Goal: Information Seeking & Learning: Find specific fact

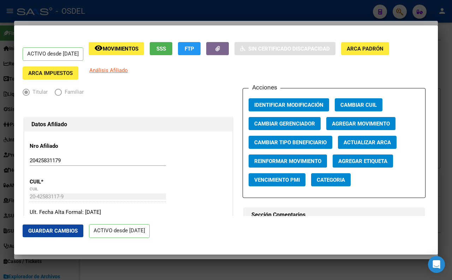
scroll to position [78, 0]
click at [64, 228] on span "Guardar Cambios" at bounding box center [52, 230] width 49 height 6
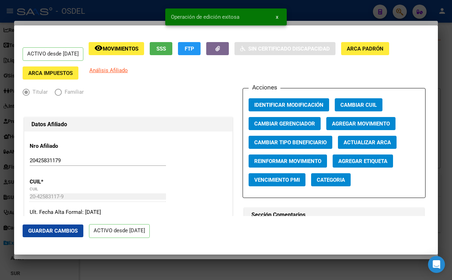
click at [313, 16] on div at bounding box center [226, 140] width 452 height 280
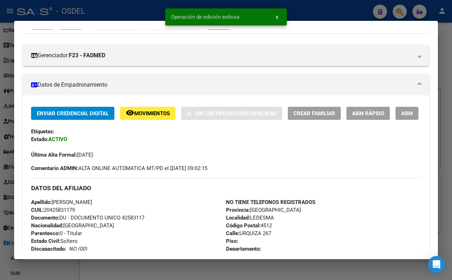
click at [345, 7] on div at bounding box center [226, 140] width 452 height 280
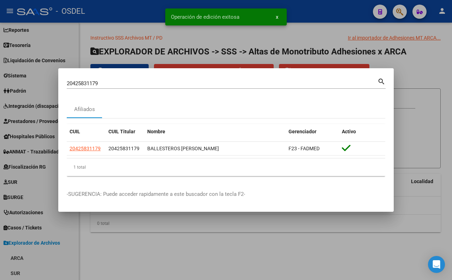
click at [341, 13] on div at bounding box center [226, 140] width 452 height 280
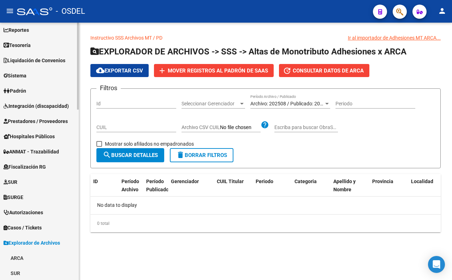
click at [30, 92] on link "Padrón" at bounding box center [39, 90] width 79 height 15
click at [30, 91] on link "Padrón" at bounding box center [39, 90] width 79 height 15
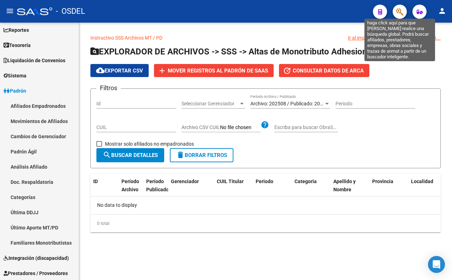
click at [403, 10] on icon "button" at bounding box center [399, 12] width 7 height 8
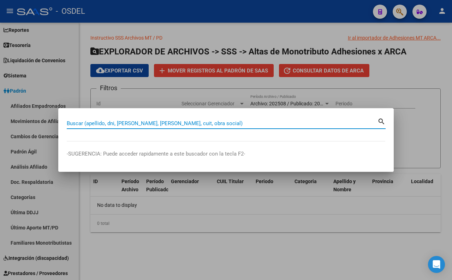
click at [355, 125] on input "Buscar (apellido, dni, [PERSON_NAME], [PERSON_NAME], cuit, obra social)" at bounding box center [222, 123] width 311 height 6
type input "17811563"
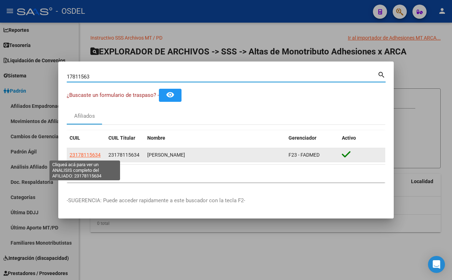
click at [88, 157] on span "23178115634" at bounding box center [85, 155] width 31 height 6
type textarea "23178115634"
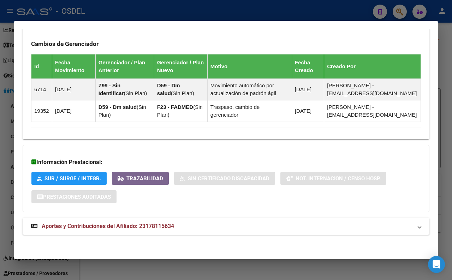
scroll to position [442, 0]
click at [160, 217] on mat-expansion-panel-header "Aportes y Contribuciones del Afiliado: 23178115634" at bounding box center [226, 225] width 407 height 17
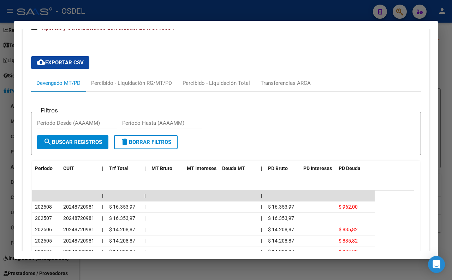
scroll to position [663, 0]
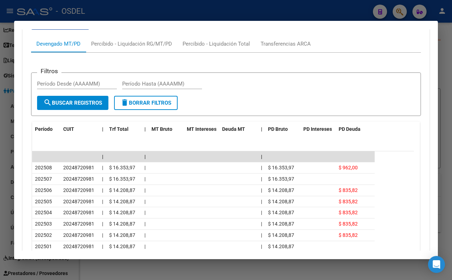
click at [343, 16] on div at bounding box center [226, 140] width 452 height 280
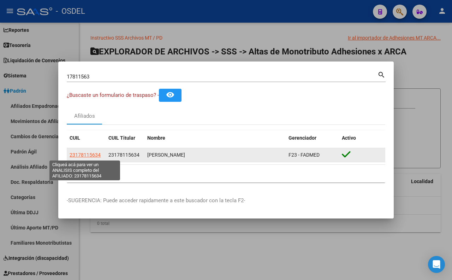
click at [87, 154] on span "23178115634" at bounding box center [85, 155] width 31 height 6
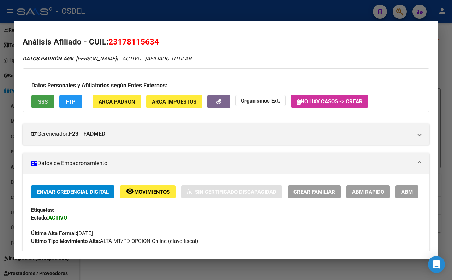
click at [37, 105] on button "SSS" at bounding box center [42, 101] width 23 height 13
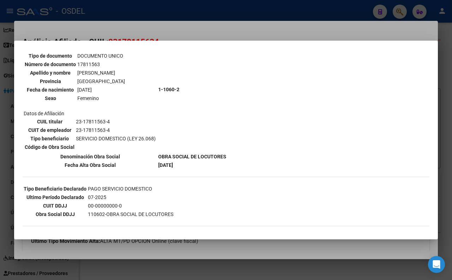
scroll to position [0, 0]
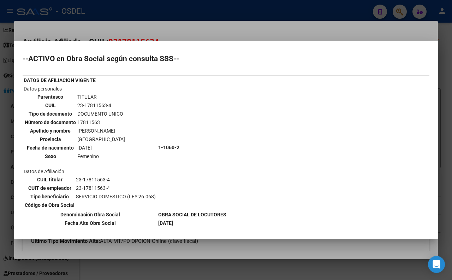
click at [211, 36] on div at bounding box center [226, 140] width 452 height 280
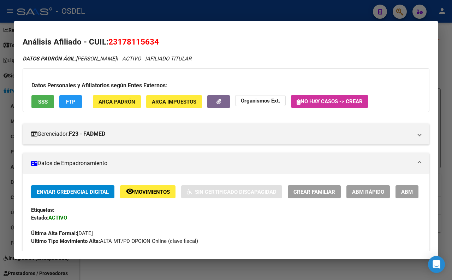
click at [79, 103] on button "FTP" at bounding box center [70, 101] width 23 height 13
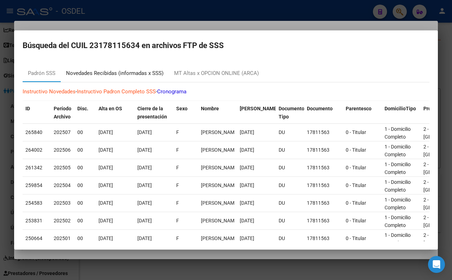
click at [138, 74] on div "Novedades Recibidas (informadas x SSS)" at bounding box center [114, 73] width 97 height 8
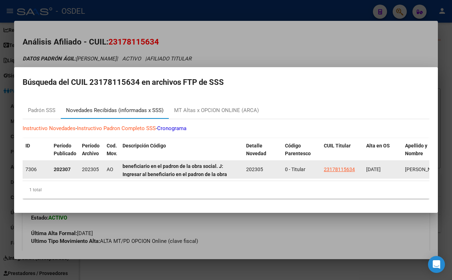
scroll to position [57, 0]
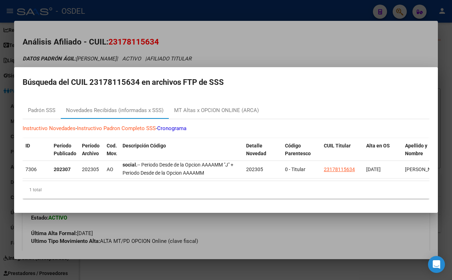
click at [269, 48] on div at bounding box center [226, 140] width 452 height 280
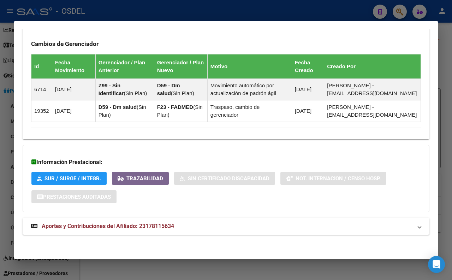
scroll to position [442, 0]
click at [186, 226] on mat-panel-title "Aportes y Contribuciones del Afiliado: 23178115634" at bounding box center [221, 226] width 381 height 8
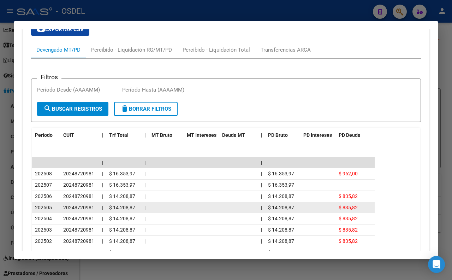
scroll to position [585, 0]
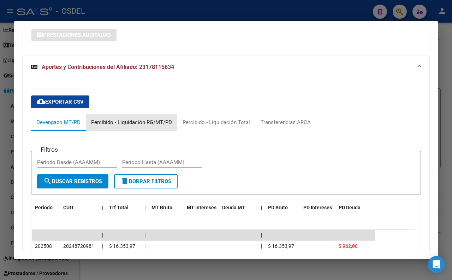
click at [155, 126] on div "Percibido - Liquidación RG/MT/PD" at bounding box center [131, 122] width 81 height 8
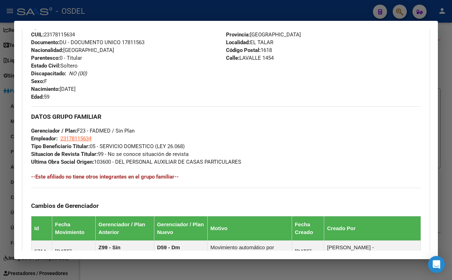
scroll to position [271, 0]
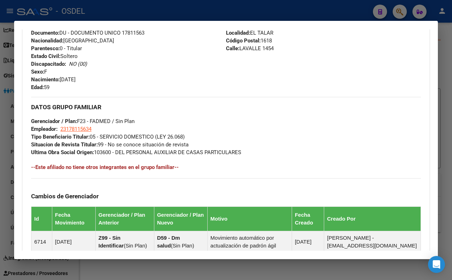
click at [184, 8] on div at bounding box center [226, 140] width 452 height 280
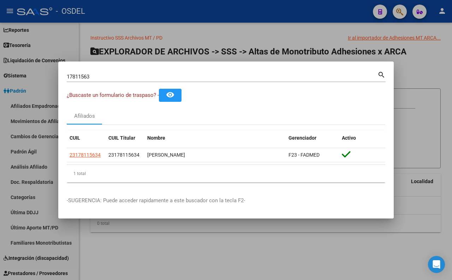
click at [184, 8] on div at bounding box center [226, 140] width 452 height 280
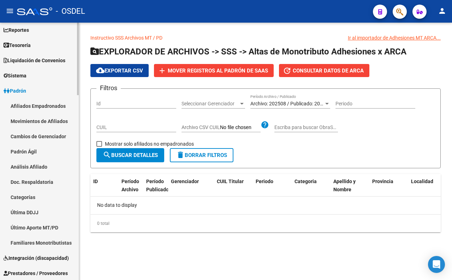
click at [47, 105] on link "Afiliados Empadronados" at bounding box center [39, 105] width 79 height 15
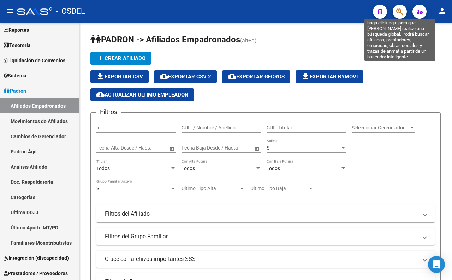
click at [397, 9] on icon "button" at bounding box center [399, 12] width 7 height 8
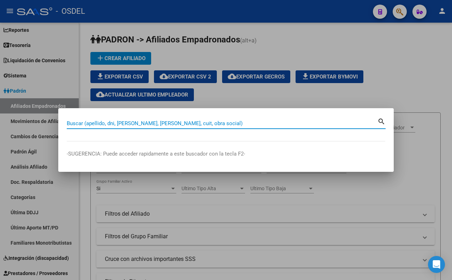
click at [256, 117] on div "Buscar (apellido, dni, [PERSON_NAME], nro traspaso, cuit, obra social) search" at bounding box center [226, 123] width 319 height 12
click at [255, 121] on input "Buscar (apellido, dni, [PERSON_NAME], [PERSON_NAME], cuit, obra social)" at bounding box center [222, 123] width 311 height 6
paste input "22912892"
type input "22912892"
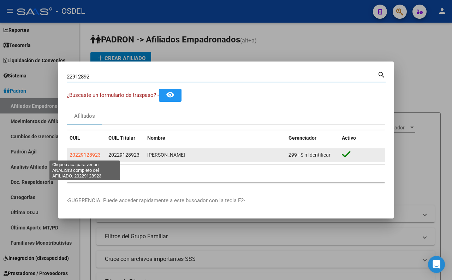
click at [97, 157] on span "20229128923" at bounding box center [85, 155] width 31 height 6
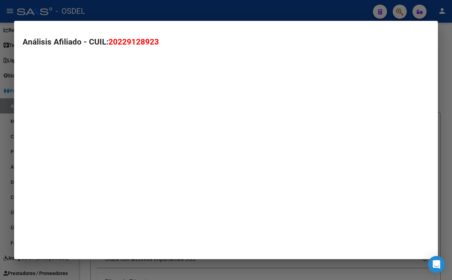
type textarea "20229128923"
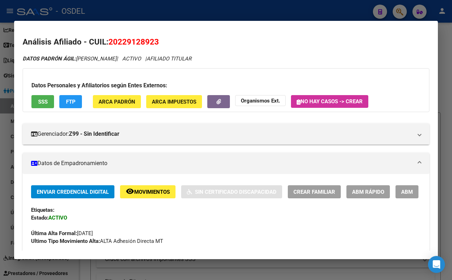
click at [74, 101] on span "FTP" at bounding box center [71, 102] width 10 height 6
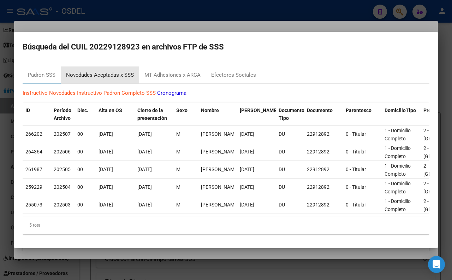
click at [112, 78] on div "Novedades Aceptadas x SSS" at bounding box center [100, 74] width 78 height 17
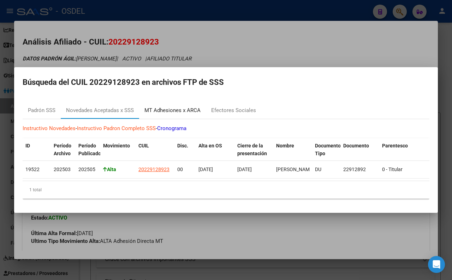
click at [170, 107] on div "MT Adhesiones x ARCA" at bounding box center [172, 110] width 56 height 8
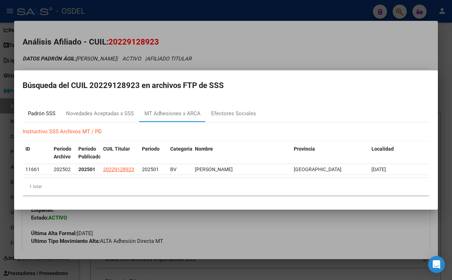
click at [33, 109] on div "Padrón SSS" at bounding box center [42, 113] width 28 height 8
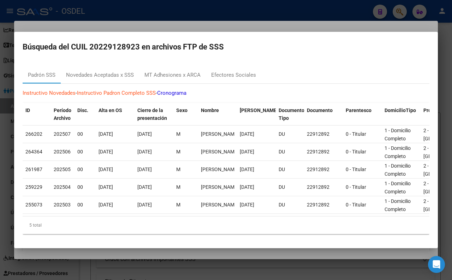
click at [245, 26] on div at bounding box center [226, 140] width 452 height 280
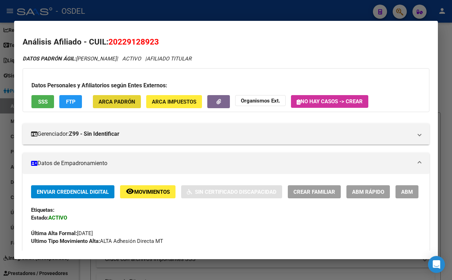
click at [105, 103] on span "ARCA Padrón" at bounding box center [117, 102] width 37 height 6
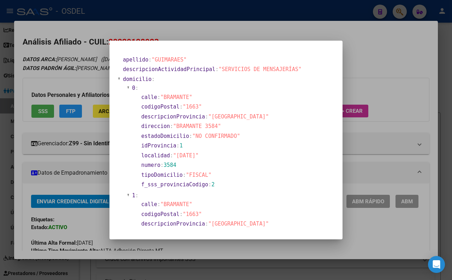
click at [355, 58] on div at bounding box center [226, 140] width 452 height 280
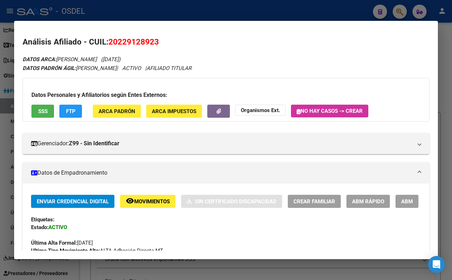
click at [401, 204] on span "ABM" at bounding box center [407, 201] width 12 height 6
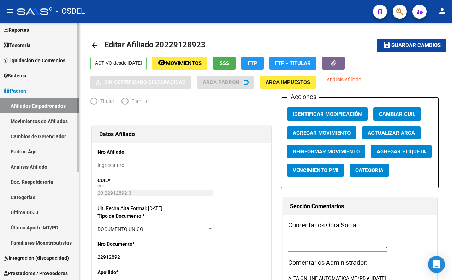
radio input "true"
type input "20-22912892-3"
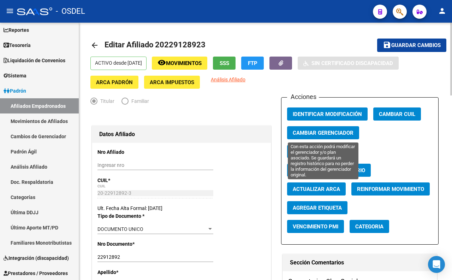
click at [315, 135] on span "Cambiar Gerenciador" at bounding box center [323, 133] width 61 height 6
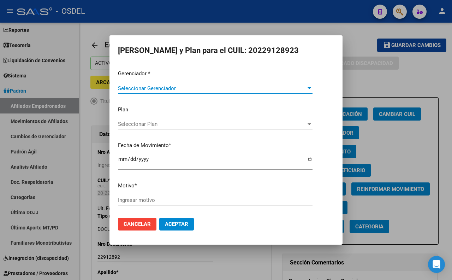
click at [282, 90] on span "Seleccionar Gerenciador" at bounding box center [212, 88] width 188 height 6
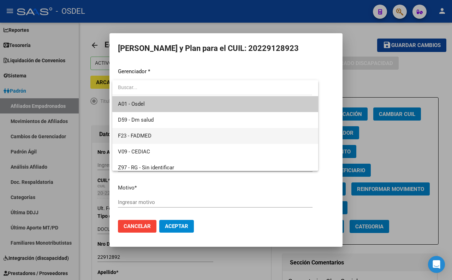
click at [204, 139] on span "F23 - FADMED" at bounding box center [215, 136] width 195 height 16
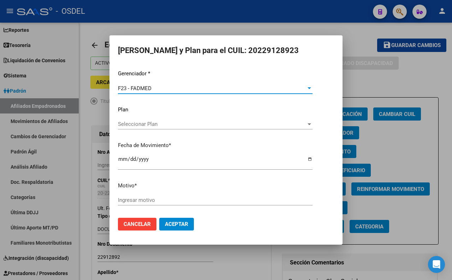
click at [123, 163] on input "[DATE]" at bounding box center [215, 161] width 195 height 11
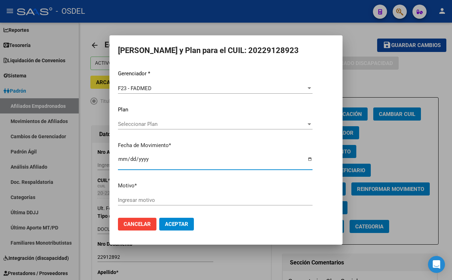
type input "[DATE]"
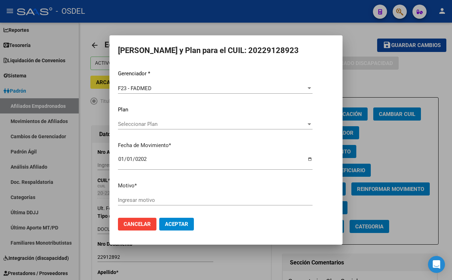
click at [145, 196] on div "Ingresar motivo" at bounding box center [215, 200] width 195 height 11
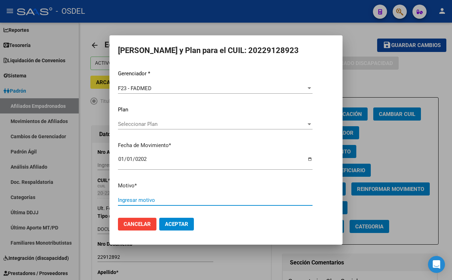
click at [177, 203] on input "Ingresar motivo" at bounding box center [215, 200] width 195 height 6
type input "E"
type input "Opcion"
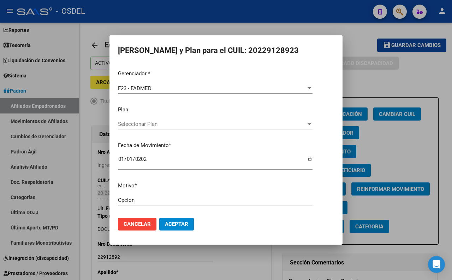
click at [234, 26] on div at bounding box center [226, 140] width 452 height 280
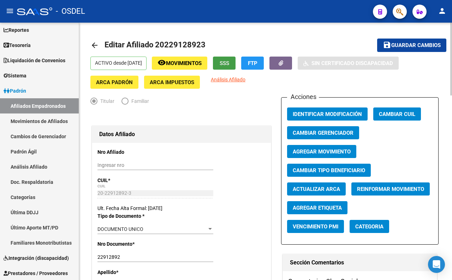
click at [229, 66] on span "SSS" at bounding box center [225, 63] width 10 height 6
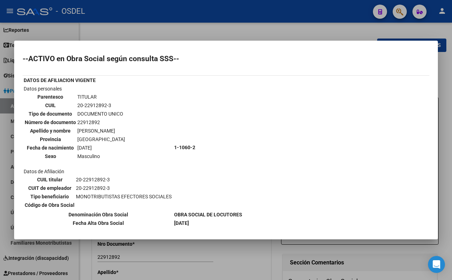
click at [239, 30] on div at bounding box center [226, 140] width 452 height 280
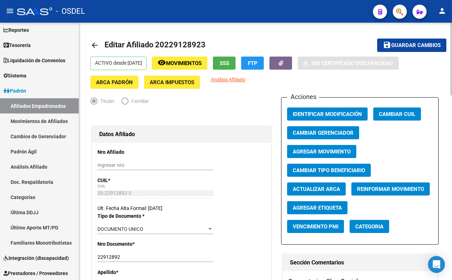
click at [333, 153] on span "Agregar Movimiento" at bounding box center [322, 151] width 58 height 6
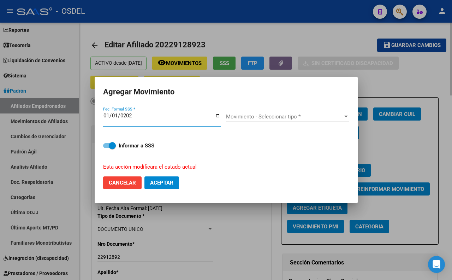
type input "[DATE]"
click at [313, 120] on div "Movimiento - Seleccionar tipo * Movimiento - Seleccionar tipo *" at bounding box center [287, 116] width 123 height 11
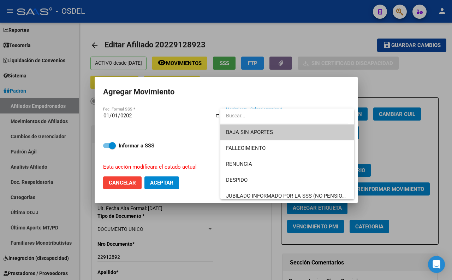
click at [329, 37] on div at bounding box center [226, 140] width 452 height 280
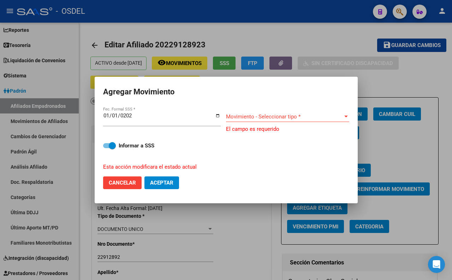
click at [330, 41] on div at bounding box center [226, 140] width 452 height 280
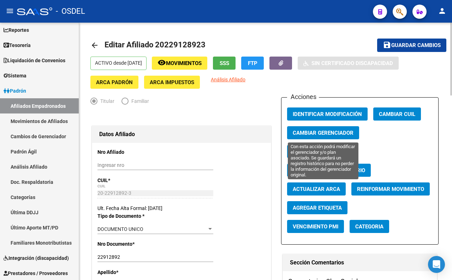
click at [335, 129] on button "Cambiar Gerenciador" at bounding box center [323, 132] width 72 height 13
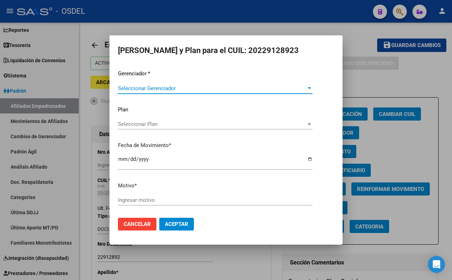
click at [308, 89] on div at bounding box center [310, 88] width 4 height 2
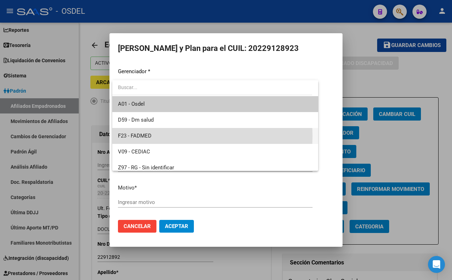
click at [165, 136] on span "F23 - FADMED" at bounding box center [215, 136] width 195 height 16
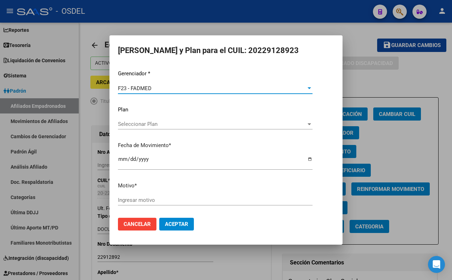
click at [120, 162] on input "[DATE]" at bounding box center [215, 161] width 195 height 11
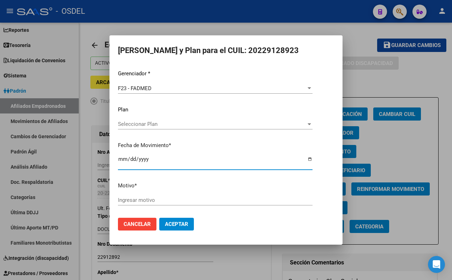
type input "[DATE]"
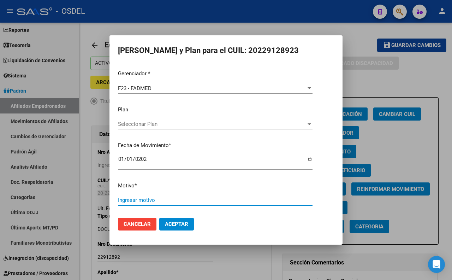
click at [126, 197] on input "Ingresar motivo" at bounding box center [215, 200] width 195 height 6
type input "Opcion"
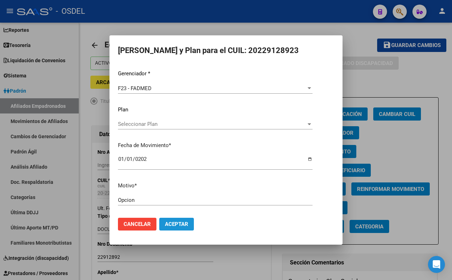
click at [163, 223] on button "Aceptar" at bounding box center [176, 223] width 35 height 13
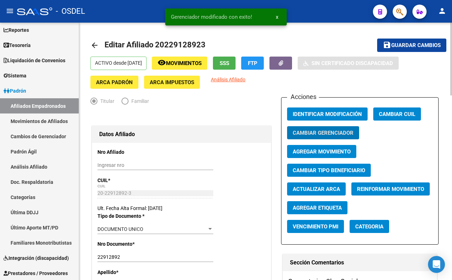
click at [403, 45] on span "Guardar cambios" at bounding box center [415, 45] width 49 height 6
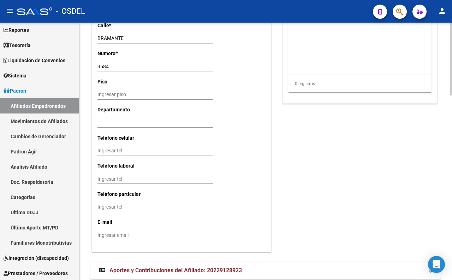
scroll to position [651, 0]
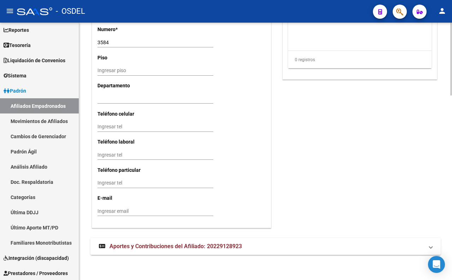
click at [203, 250] on mat-expansion-panel-header "Aportes y Contribuciones del Afiliado: 20229128923" at bounding box center [265, 246] width 350 height 17
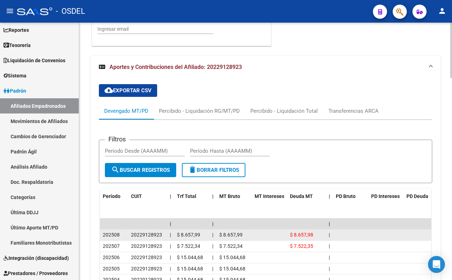
scroll to position [769, 0]
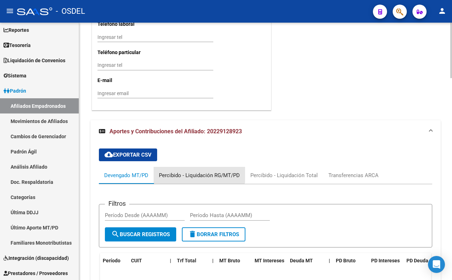
click at [195, 168] on div "Percibido - Liquidación RG/MT/PD" at bounding box center [199, 175] width 91 height 17
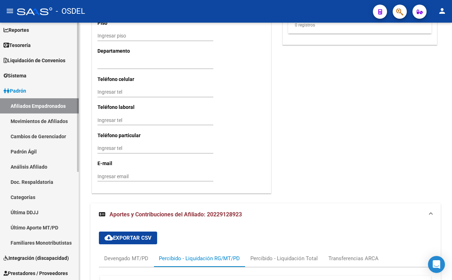
scroll to position [676, 0]
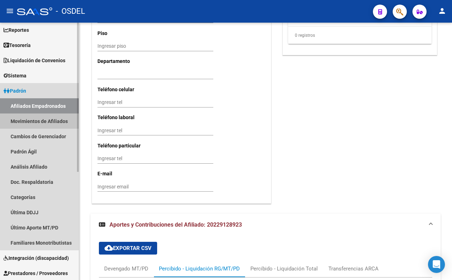
click at [44, 120] on link "Movimientos de Afiliados" at bounding box center [39, 120] width 79 height 15
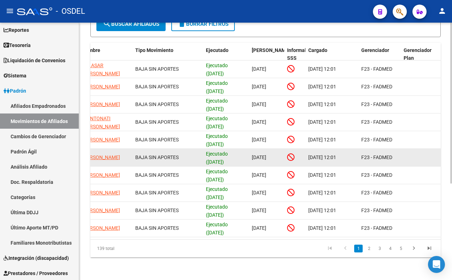
scroll to position [154, 0]
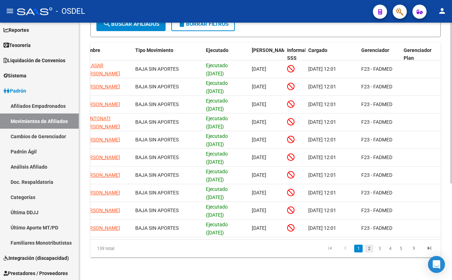
click at [368, 248] on link "2" at bounding box center [369, 248] width 8 height 8
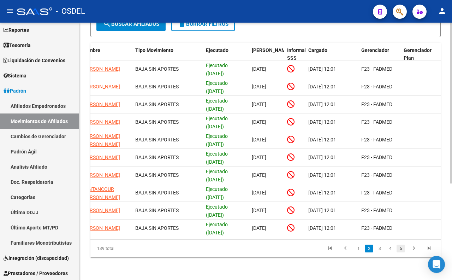
click at [402, 251] on link "5" at bounding box center [401, 248] width 8 height 8
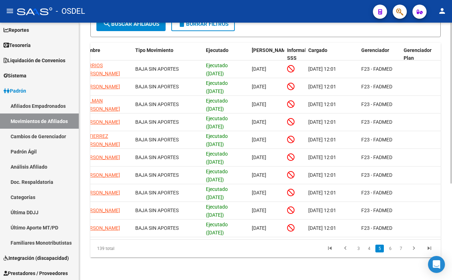
click at [401, 252] on li "7" at bounding box center [400, 248] width 11 height 12
click at [401, 250] on link "7" at bounding box center [401, 248] width 8 height 8
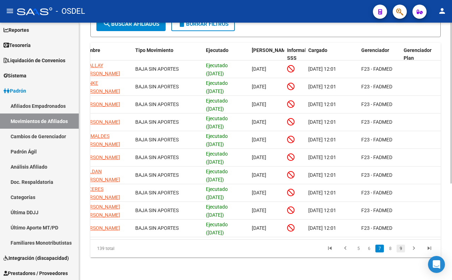
click at [401, 250] on link "9" at bounding box center [401, 248] width 8 height 8
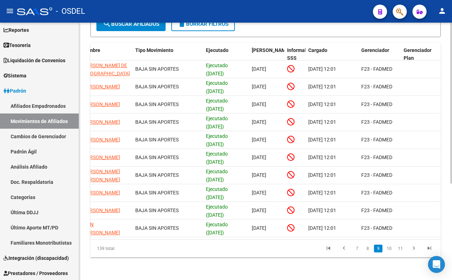
click at [401, 250] on link "11" at bounding box center [400, 248] width 9 height 8
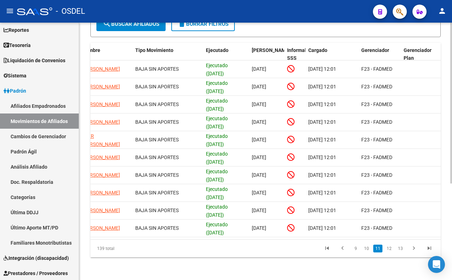
click at [401, 250] on link "13" at bounding box center [400, 248] width 9 height 8
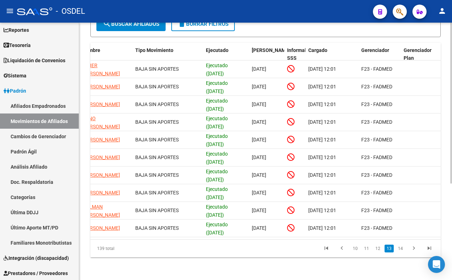
click at [401, 250] on link "14" at bounding box center [400, 248] width 9 height 8
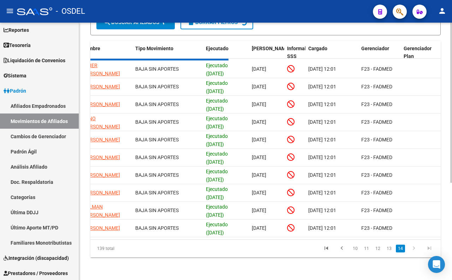
scroll to position [136, 0]
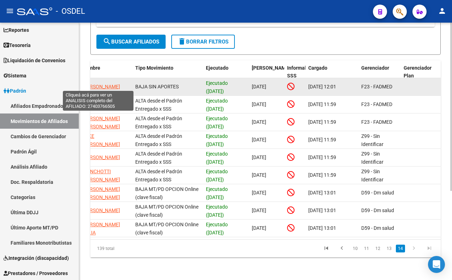
click at [107, 84] on span "[PERSON_NAME]" at bounding box center [101, 87] width 38 height 6
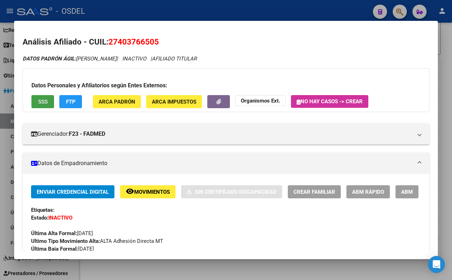
click at [42, 100] on span "SSS" at bounding box center [43, 102] width 10 height 6
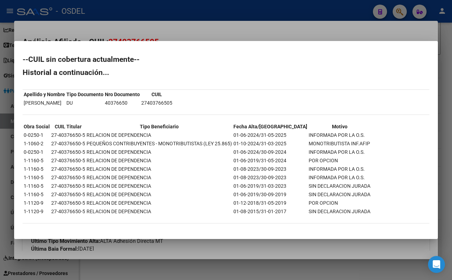
click at [194, 29] on div at bounding box center [226, 140] width 452 height 280
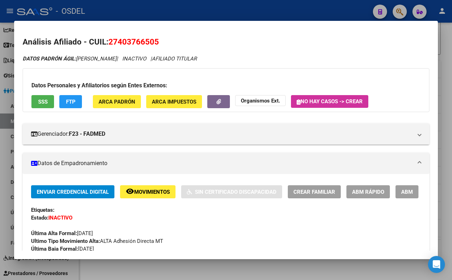
click at [220, 4] on div at bounding box center [226, 140] width 452 height 280
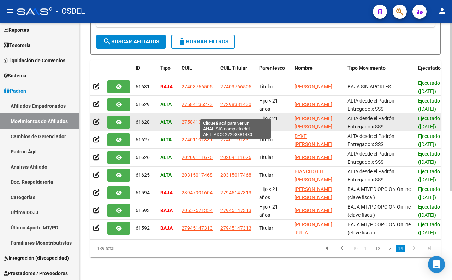
scroll to position [19, 0]
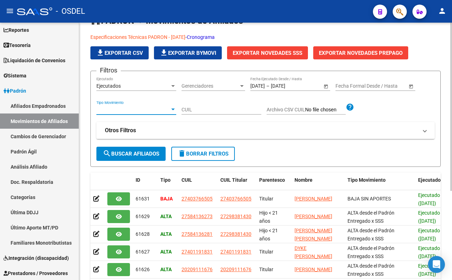
click at [157, 111] on span "Tipo Movimiento" at bounding box center [132, 110] width 73 height 6
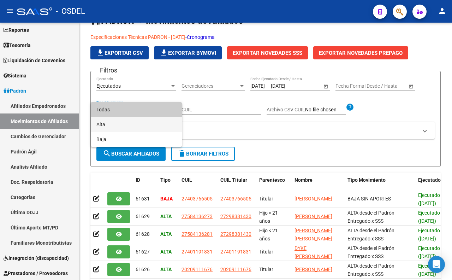
click at [158, 120] on span "Alta" at bounding box center [136, 124] width 80 height 15
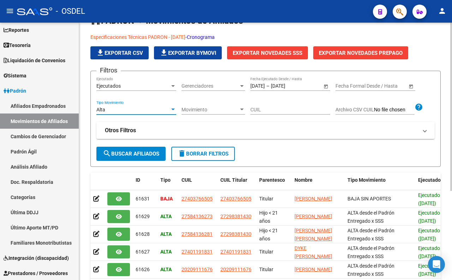
click at [154, 155] on span "search Buscar Afiliados" at bounding box center [131, 153] width 56 height 6
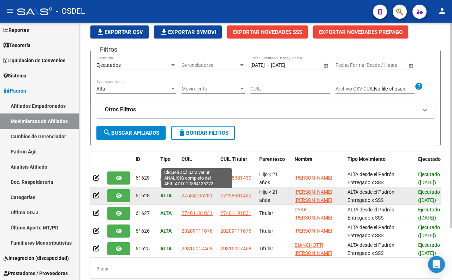
scroll to position [66, 0]
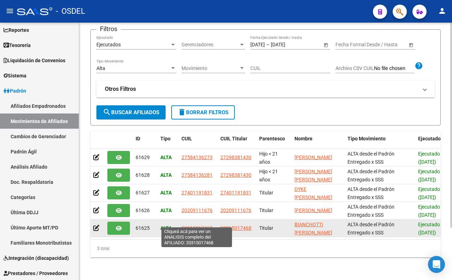
click at [208, 225] on span "20315017468" at bounding box center [196, 228] width 31 height 6
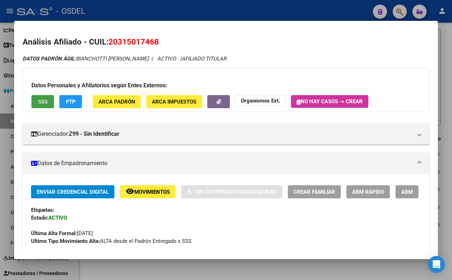
click at [38, 105] on button "SSS" at bounding box center [42, 101] width 23 height 13
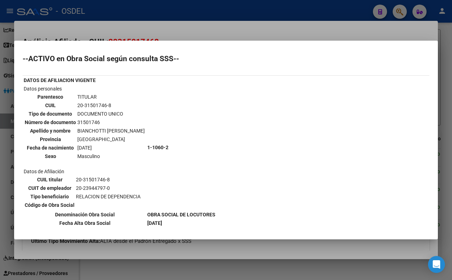
click at [229, 26] on div at bounding box center [226, 140] width 452 height 280
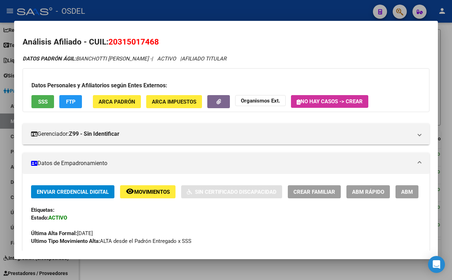
click at [183, 11] on div at bounding box center [226, 140] width 452 height 280
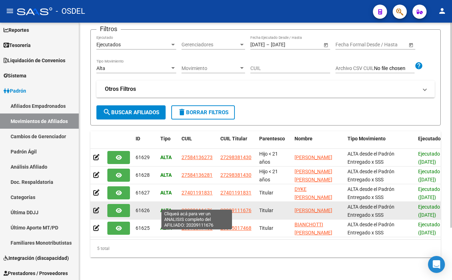
click at [195, 207] on span "20209111676" at bounding box center [196, 210] width 31 height 6
type textarea "20209111676"
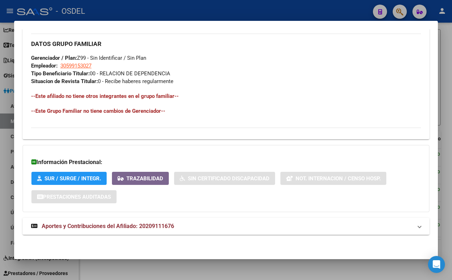
scroll to position [353, 0]
click at [156, 227] on span "Aportes y Contribuciones del Afiliado: 20209111676" at bounding box center [108, 225] width 132 height 7
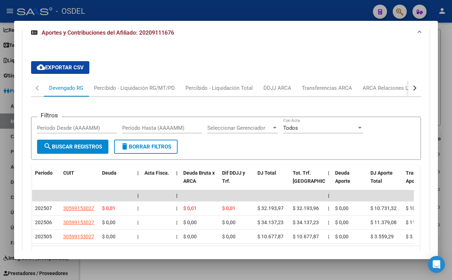
scroll to position [569, 0]
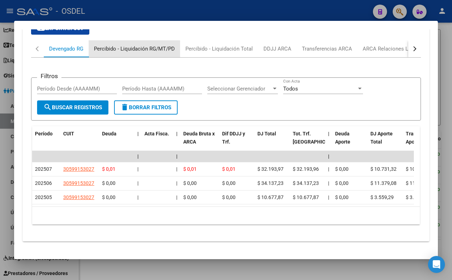
click at [128, 53] on div "Percibido - Liquidación RG/MT/PD" at bounding box center [134, 49] width 81 height 8
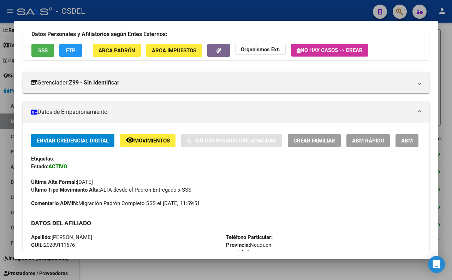
scroll to position [0, 0]
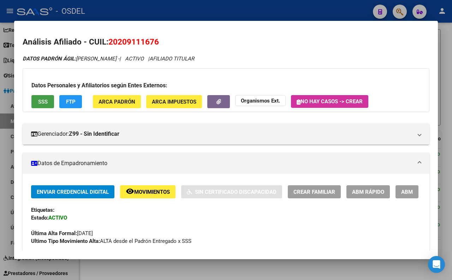
click at [40, 99] on span "SSS" at bounding box center [43, 102] width 10 height 6
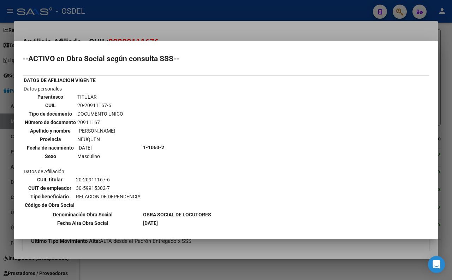
click at [203, 29] on div at bounding box center [226, 140] width 452 height 280
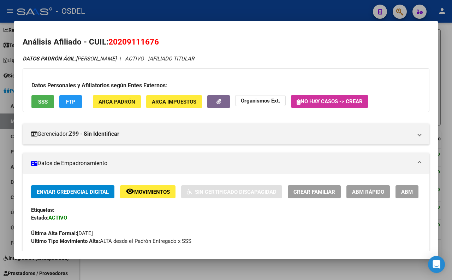
click at [64, 101] on button "FTP" at bounding box center [70, 101] width 23 height 13
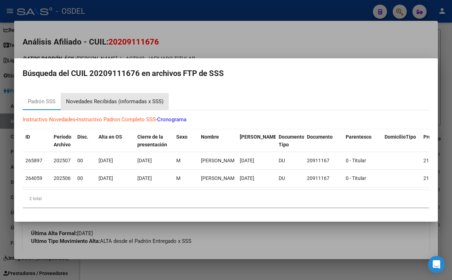
click at [137, 101] on div "Novedades Recibidas (informadas x SSS)" at bounding box center [114, 101] width 97 height 8
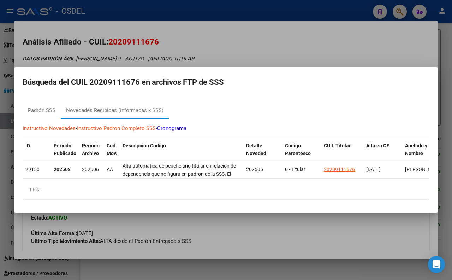
click at [203, 34] on div at bounding box center [226, 140] width 452 height 280
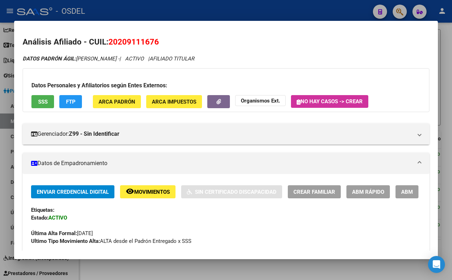
click at [203, 18] on div at bounding box center [226, 140] width 452 height 280
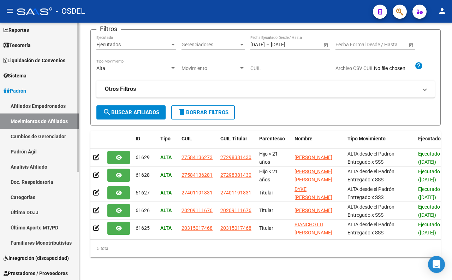
click at [39, 135] on link "Cambios de Gerenciador" at bounding box center [39, 136] width 79 height 15
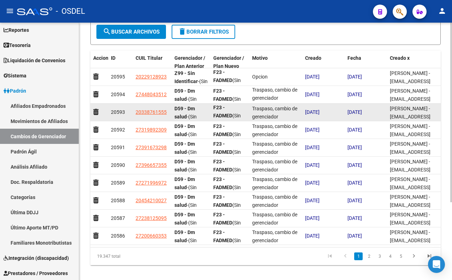
scroll to position [111, 0]
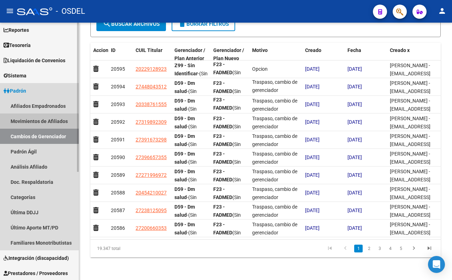
click at [27, 123] on link "Movimientos de Afiliados" at bounding box center [39, 120] width 79 height 15
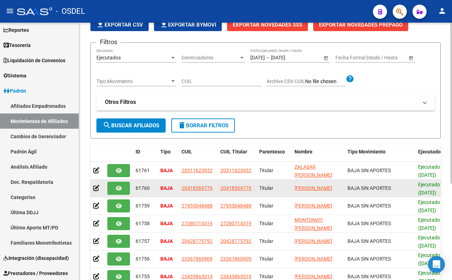
scroll to position [36, 0]
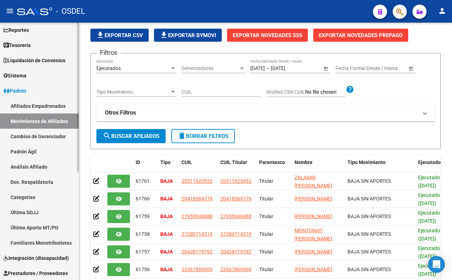
click at [51, 136] on link "Cambios de Gerenciador" at bounding box center [39, 136] width 79 height 15
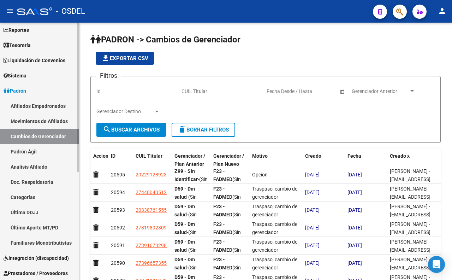
click at [30, 145] on link "Padrón Ágil" at bounding box center [39, 151] width 79 height 15
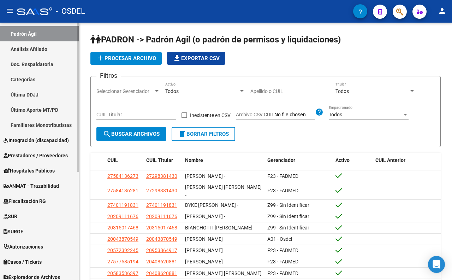
scroll to position [186, 0]
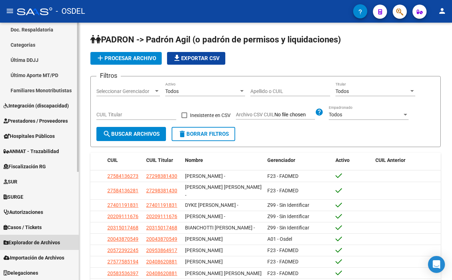
click at [36, 246] on link "Explorador de Archivos" at bounding box center [39, 241] width 79 height 15
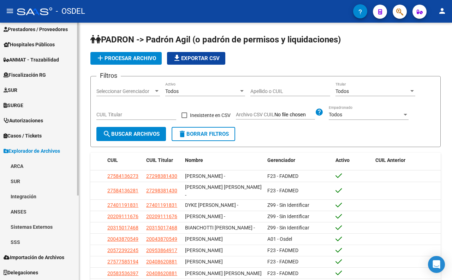
scroll to position [125, 0]
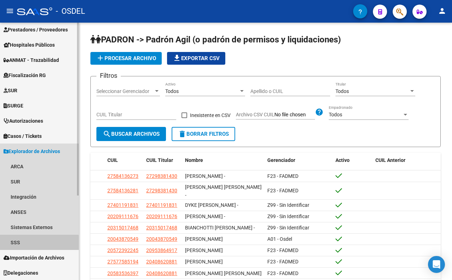
click at [36, 246] on link "SSS" at bounding box center [39, 241] width 79 height 15
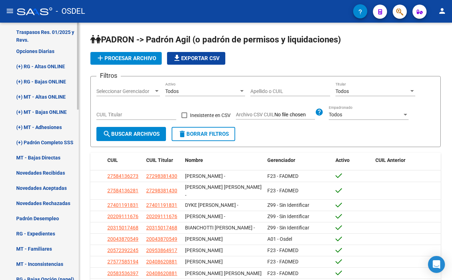
scroll to position [360, 0]
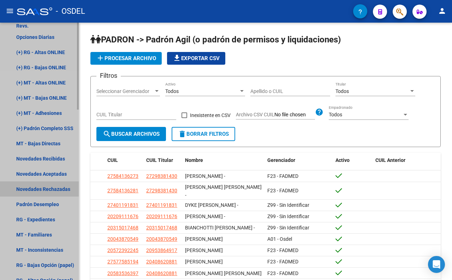
click at [60, 192] on link "Novedades Rechazadas" at bounding box center [39, 188] width 79 height 15
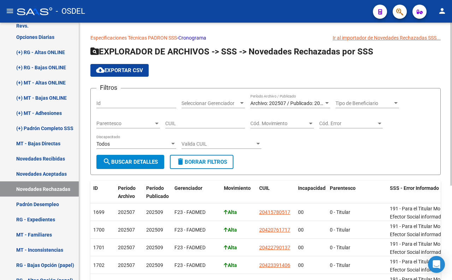
click at [329, 126] on span "Cód. Error" at bounding box center [347, 123] width 57 height 6
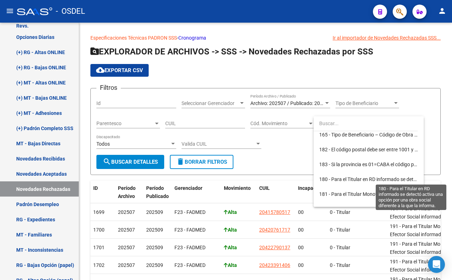
scroll to position [2001, 0]
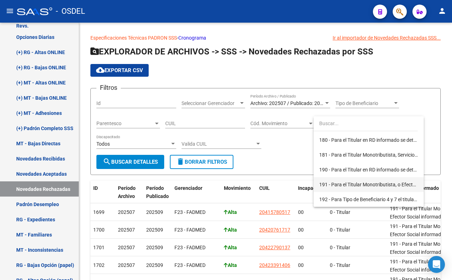
click at [341, 189] on span "191 - Para el Titular Monotributista, o Efector Social informado se detectó una…" at bounding box center [368, 184] width 99 height 15
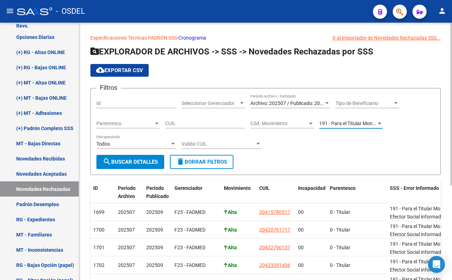
click at [142, 160] on span "search Buscar Detalles" at bounding box center [130, 162] width 55 height 6
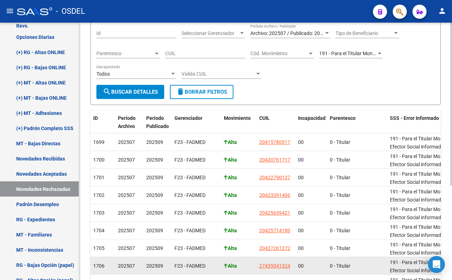
scroll to position [31, 0]
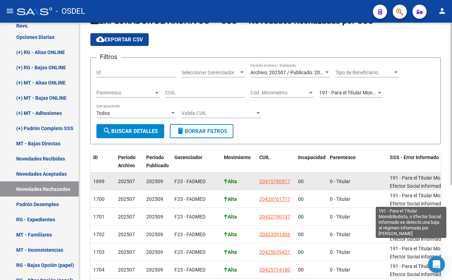
click at [418, 178] on span "191 - Para el Titular Monotributista, o Efector Social informado se detectó una…" at bounding box center [430, 190] width 81 height 30
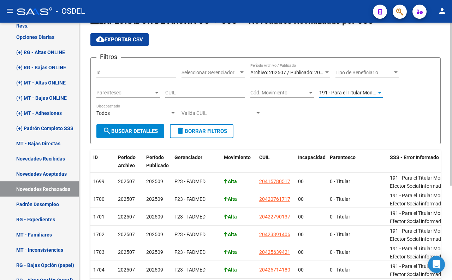
click at [372, 95] on span "191 - Para el Titular Monotributista, o Efector Social informado se detectó una…" at bounding box center [456, 93] width 275 height 6
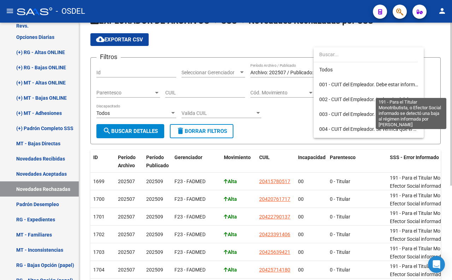
scroll to position [2023, 0]
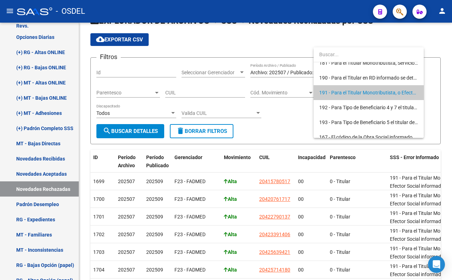
click at [50, 188] on div at bounding box center [226, 140] width 452 height 280
click at [50, 188] on link "Novedades Rechazadas" at bounding box center [39, 188] width 79 height 15
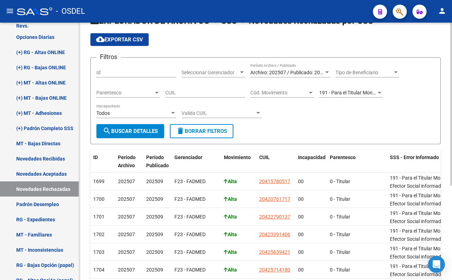
click at [339, 93] on span "191 - Para el Titular Monotributista, o Efector Social informado se detectó una…" at bounding box center [456, 93] width 275 height 6
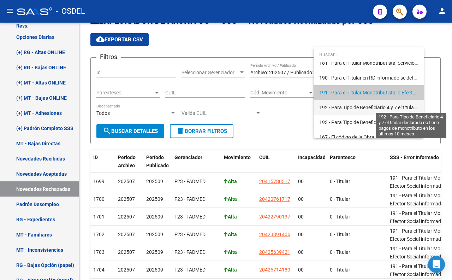
click at [339, 110] on span "192 - Para Tipo de Beneficiario 4 y 7 el titular declarado no tiene pagos de mo…" at bounding box center [440, 108] width 242 height 6
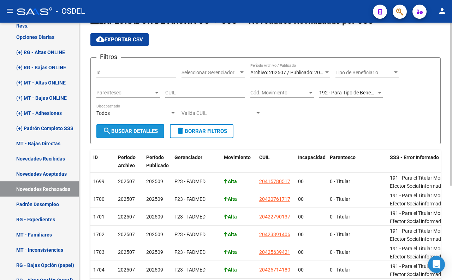
click at [156, 127] on button "search Buscar Detalles" at bounding box center [130, 131] width 68 height 14
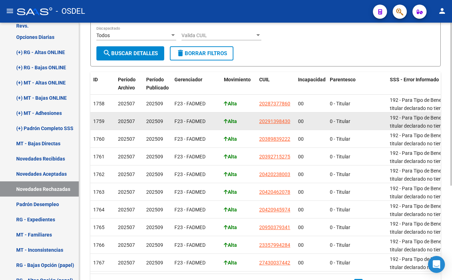
scroll to position [109, 0]
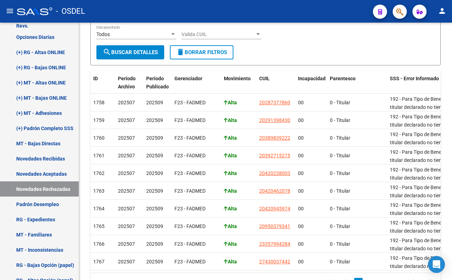
click at [279, 13] on div "- OSDEL" at bounding box center [192, 12] width 350 height 16
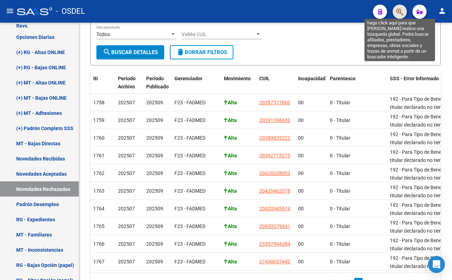
click at [398, 14] on icon "button" at bounding box center [399, 12] width 7 height 8
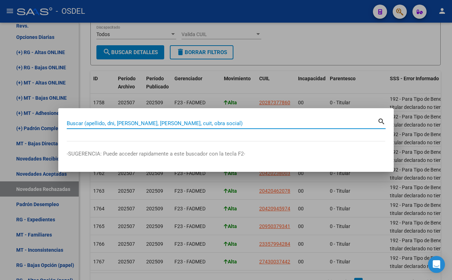
click at [310, 124] on input "Buscar (apellido, dni, [PERSON_NAME], [PERSON_NAME], cuit, obra social)" at bounding box center [222, 123] width 311 height 6
type input "34617049"
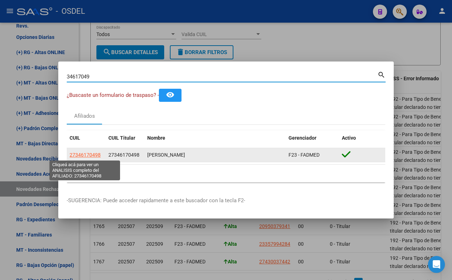
click at [98, 156] on span "27346170498" at bounding box center [85, 155] width 31 height 6
type textarea "27346170498"
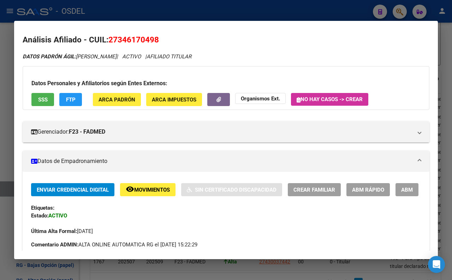
scroll to position [0, 0]
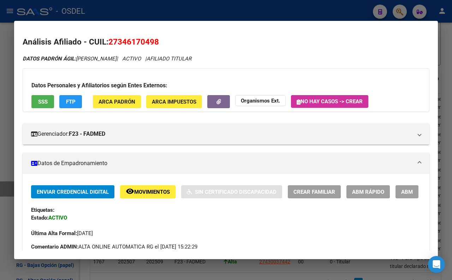
click at [38, 103] on span "SSS" at bounding box center [43, 102] width 10 height 6
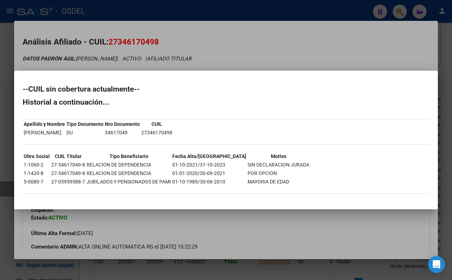
click at [298, 40] on div at bounding box center [226, 140] width 452 height 280
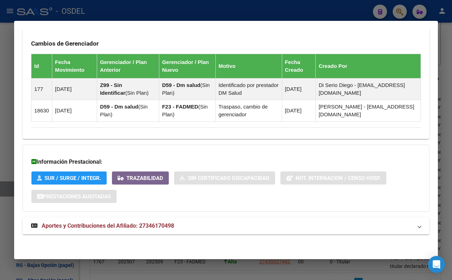
scroll to position [493, 0]
click at [161, 224] on span "Aportes y Contribuciones del Afiliado: 27346170498" at bounding box center [108, 225] width 132 height 7
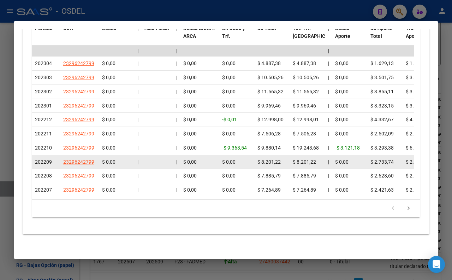
scroll to position [725, 0]
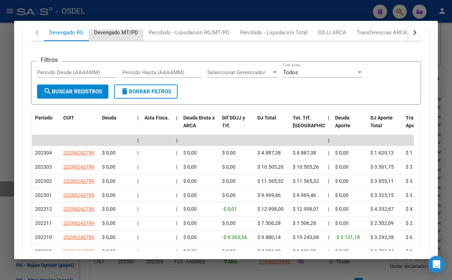
click at [125, 36] on div "Devengado MT/PD" at bounding box center [116, 33] width 44 height 8
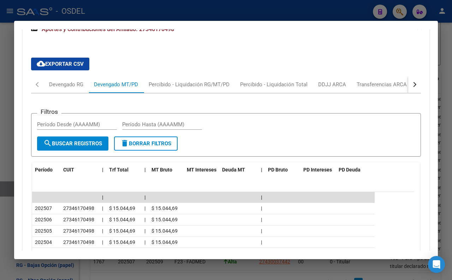
scroll to position [653, 0]
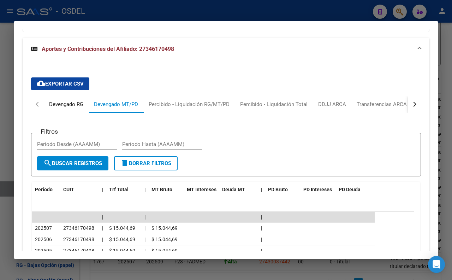
click at [79, 108] on div "Devengado RG" at bounding box center [66, 104] width 34 height 8
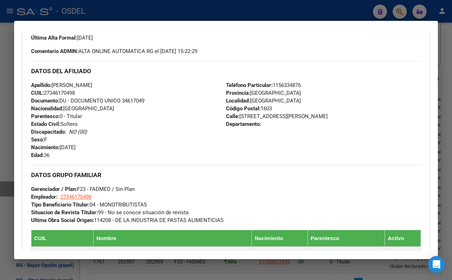
scroll to position [196, 0]
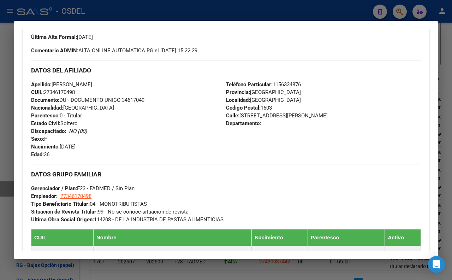
drag, startPoint x: 31, startPoint y: 103, endPoint x: 156, endPoint y: 118, distance: 125.9
click at [156, 118] on div "Apellido: [PERSON_NAME]: 27346170498 Documento: DU - DOCUMENTO UNICO 34617049 N…" at bounding box center [128, 120] width 195 height 78
copy div "Apellido: [PERSON_NAME] CUIL: 27346170498 Documento: DU - DOCUMENTO UNICO 34617…"
click at [205, 12] on div at bounding box center [226, 140] width 452 height 280
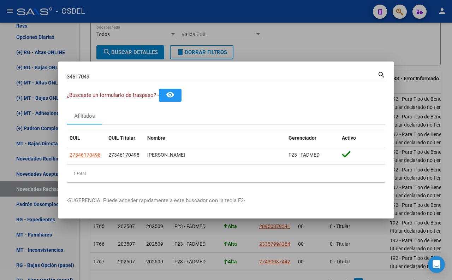
click at [290, 38] on div at bounding box center [226, 140] width 452 height 280
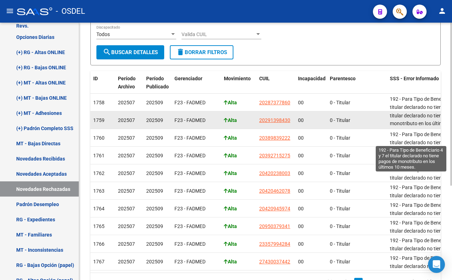
scroll to position [17, 0]
